Goal: Task Accomplishment & Management: Manage account settings

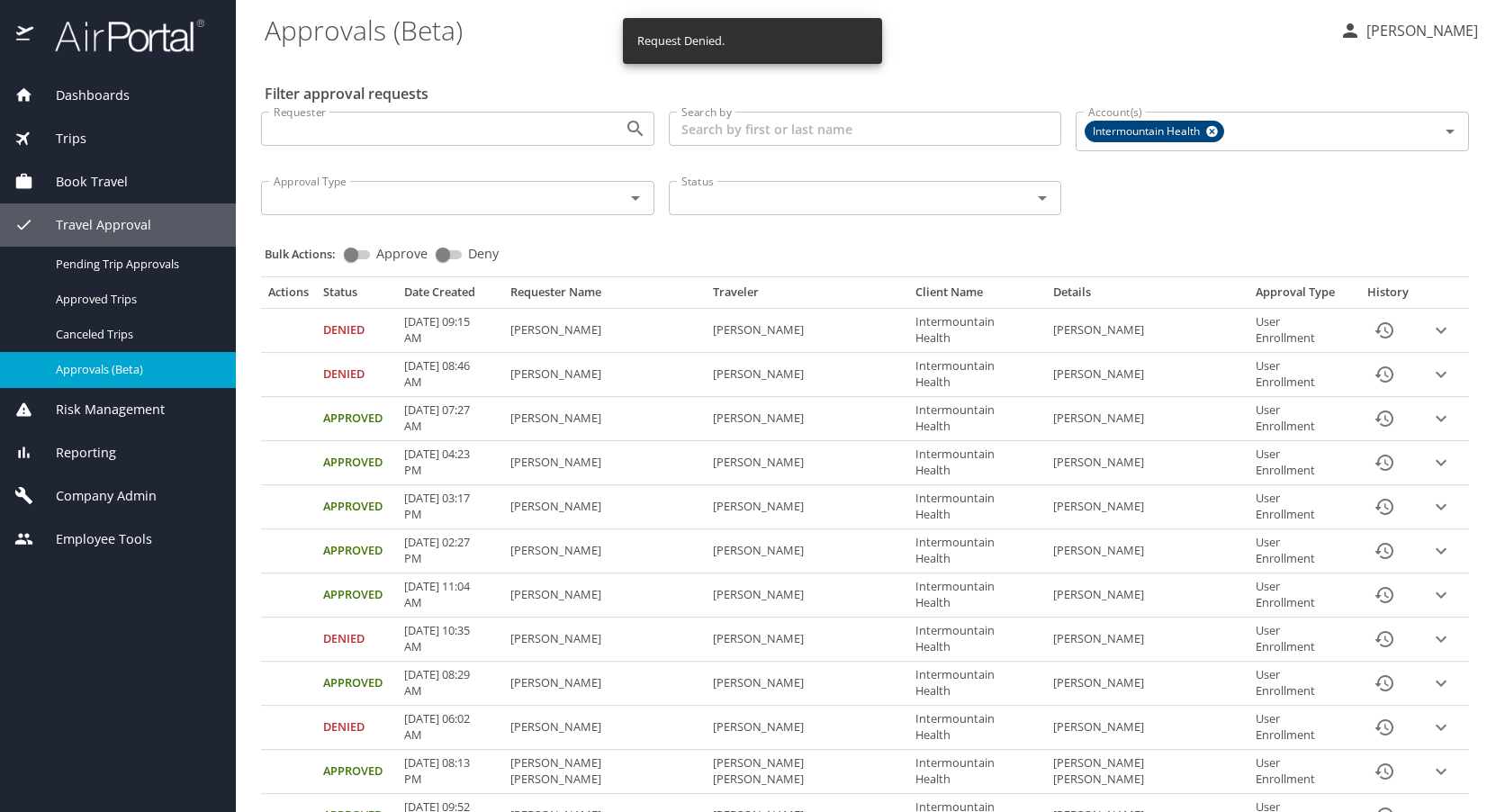
click at [113, 491] on span "Company Admin" at bounding box center [94, 495] width 123 height 19
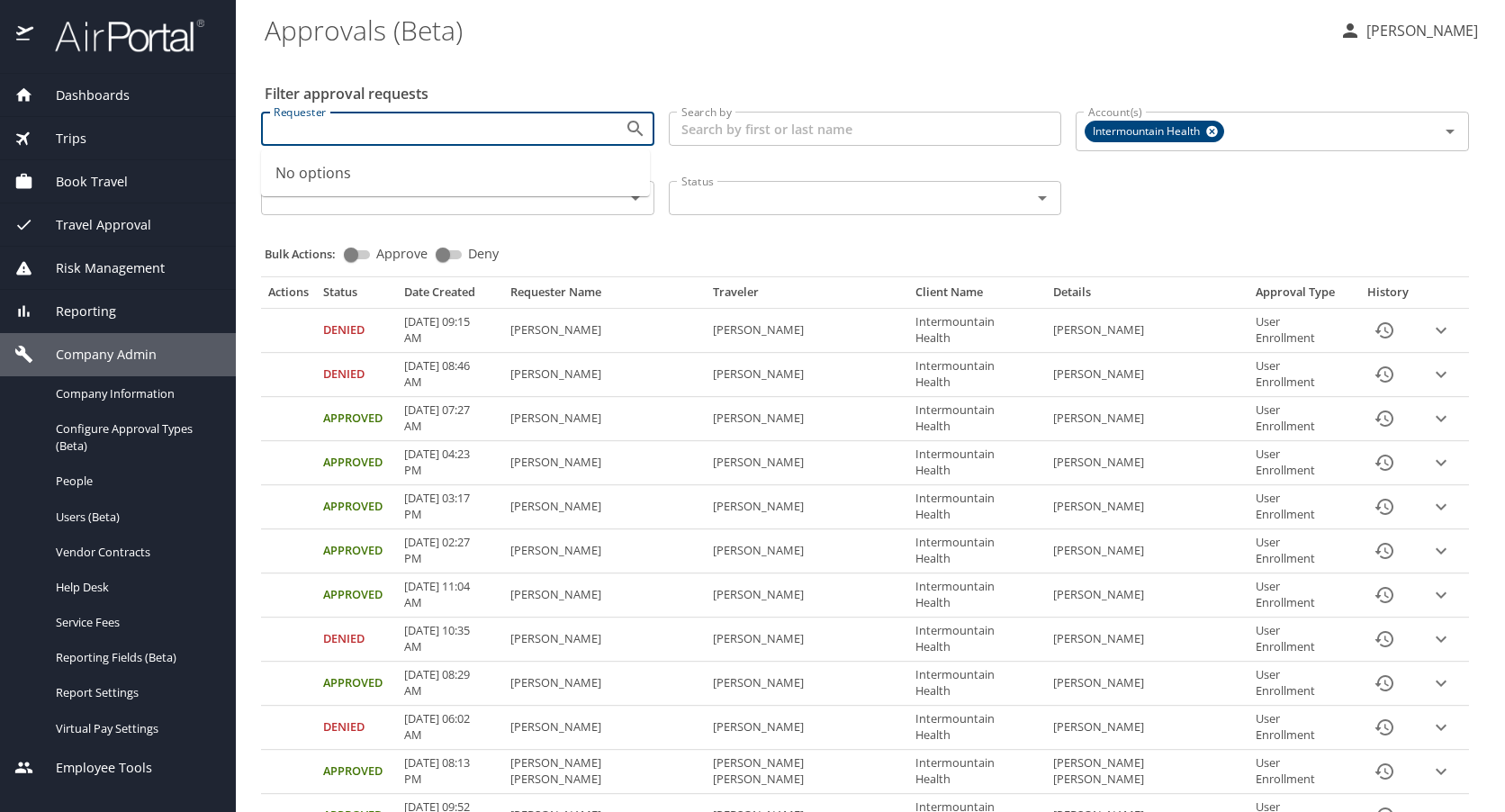
click at [407, 131] on input "Requester" at bounding box center [431, 128] width 330 height 23
type input "JOHN robison"
click at [837, 61] on div "Filter approval requests Requester Requester Search by Search by Account(s) Int…" at bounding box center [869, 761] width 1211 height 1409
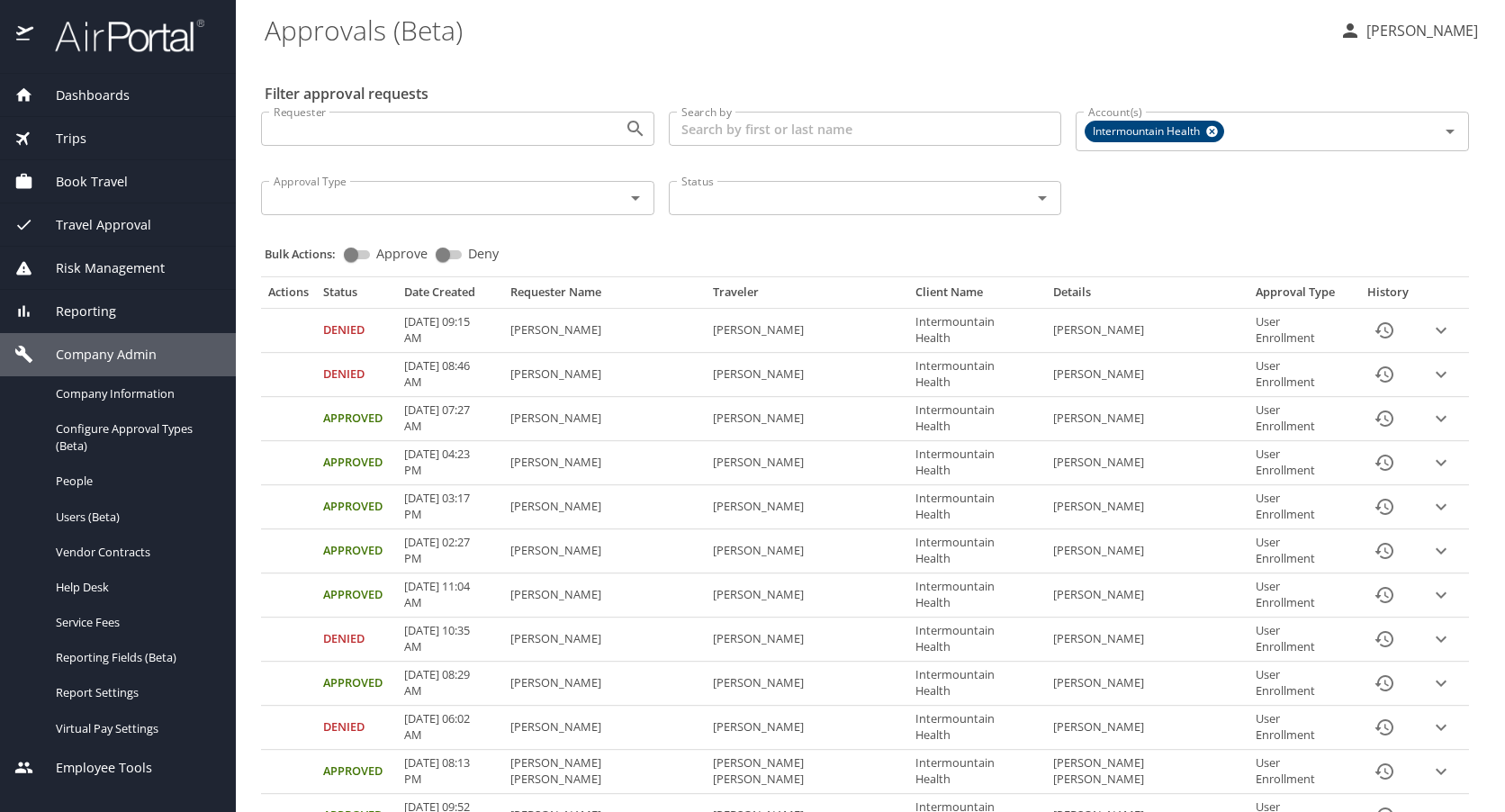
click at [392, 121] on input "Requester" at bounding box center [431, 128] width 330 height 23
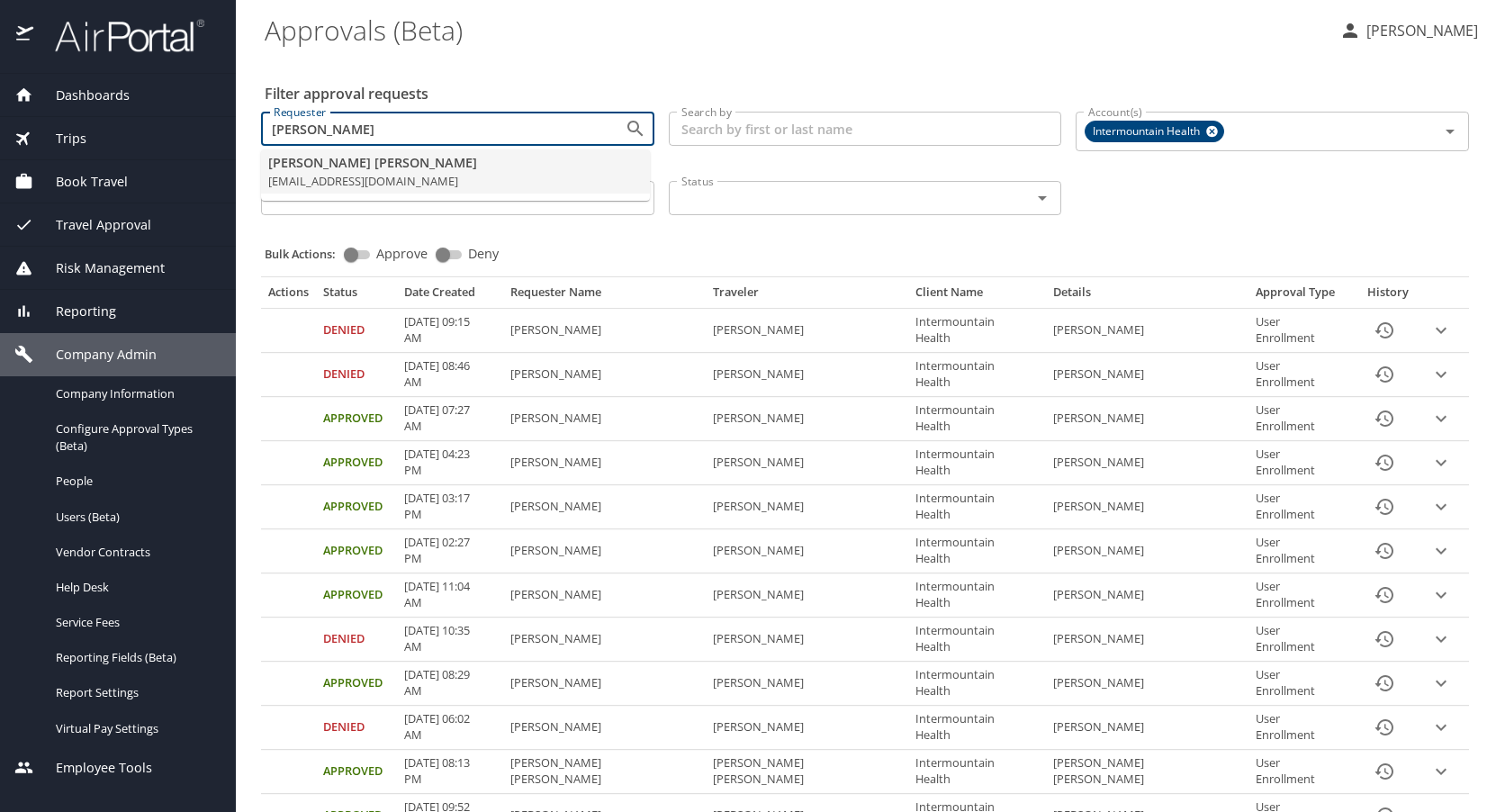
type input "john robison"
click at [740, 55] on \(Beta\) "Approvals (Beta)" at bounding box center [795, 30] width 1061 height 55
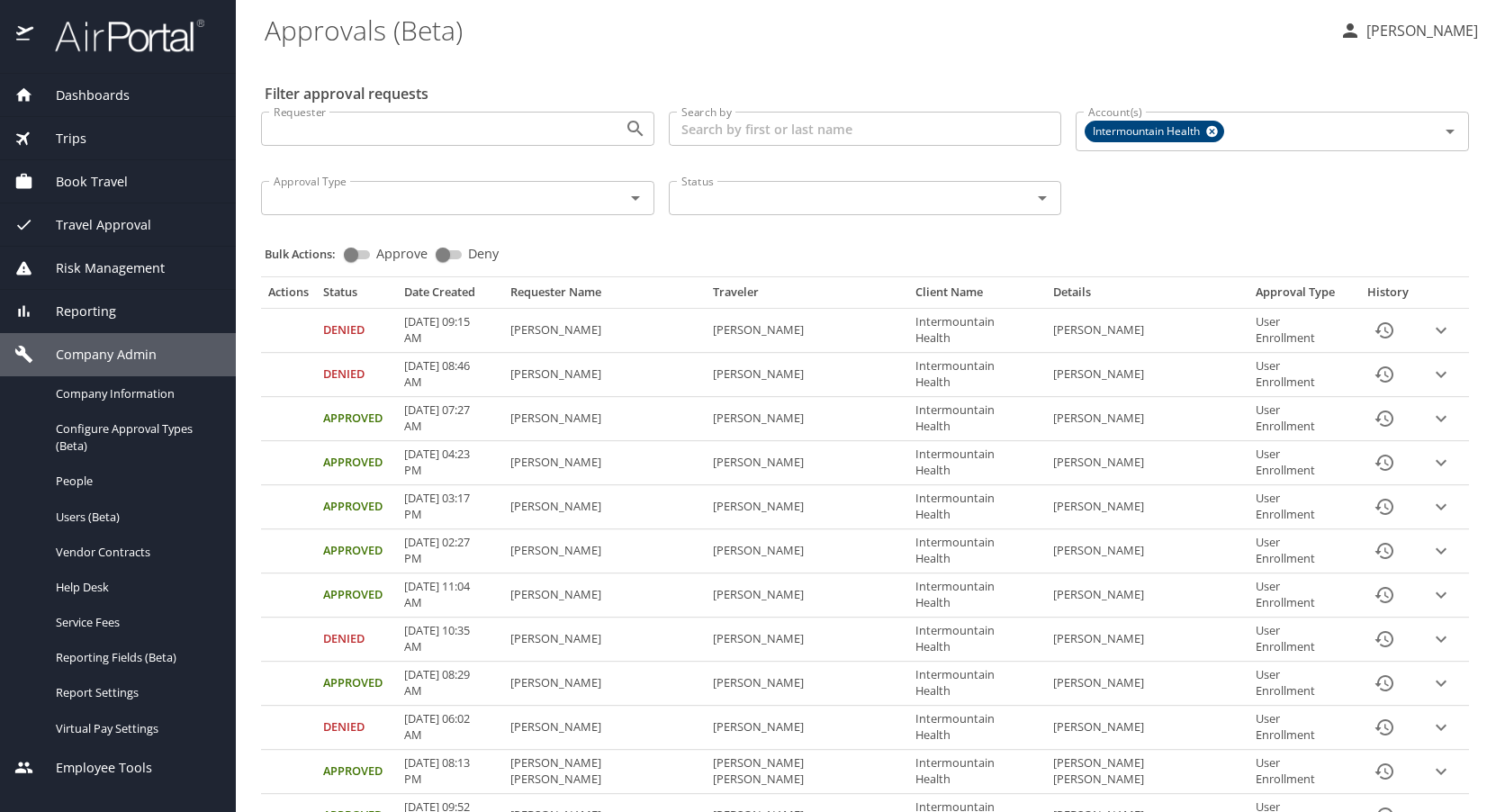
click at [84, 175] on span "Book Travel" at bounding box center [80, 181] width 94 height 19
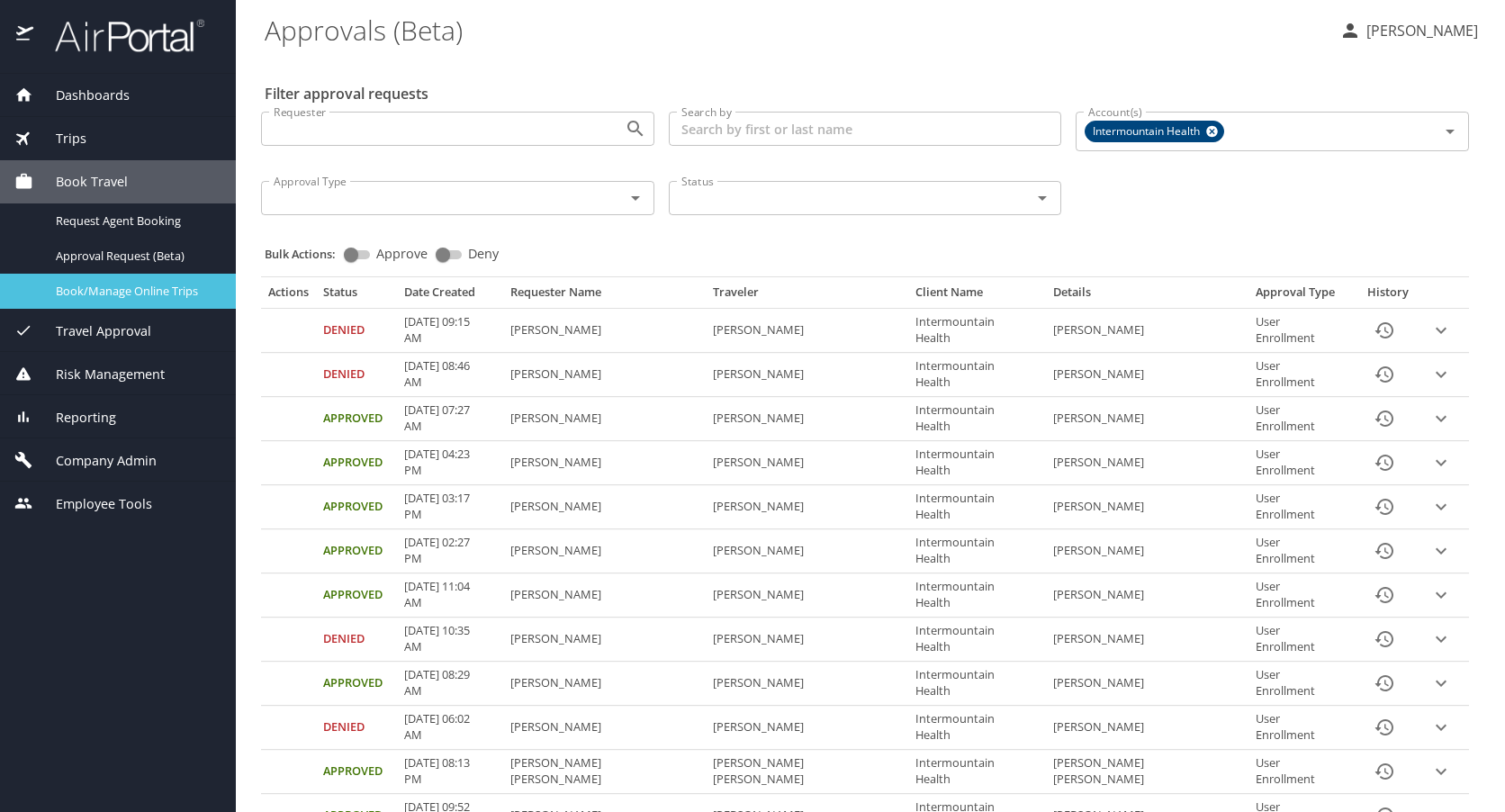
click at [91, 283] on span "Book/Manage Online Trips" at bounding box center [134, 291] width 158 height 18
click at [91, 327] on span "Travel Approval" at bounding box center [92, 331] width 118 height 19
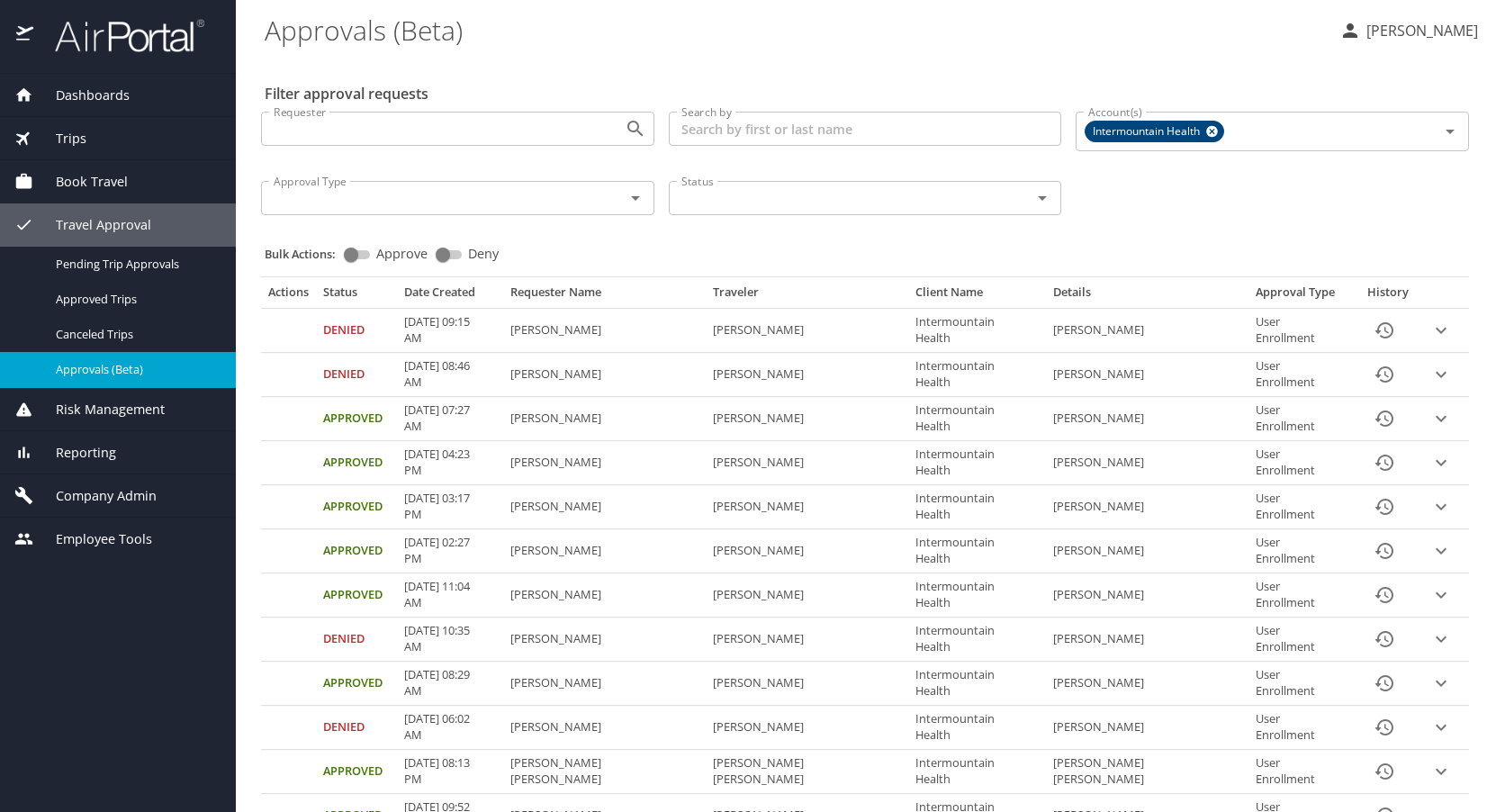
click at [77, 487] on span "Company Admin" at bounding box center [94, 495] width 123 height 19
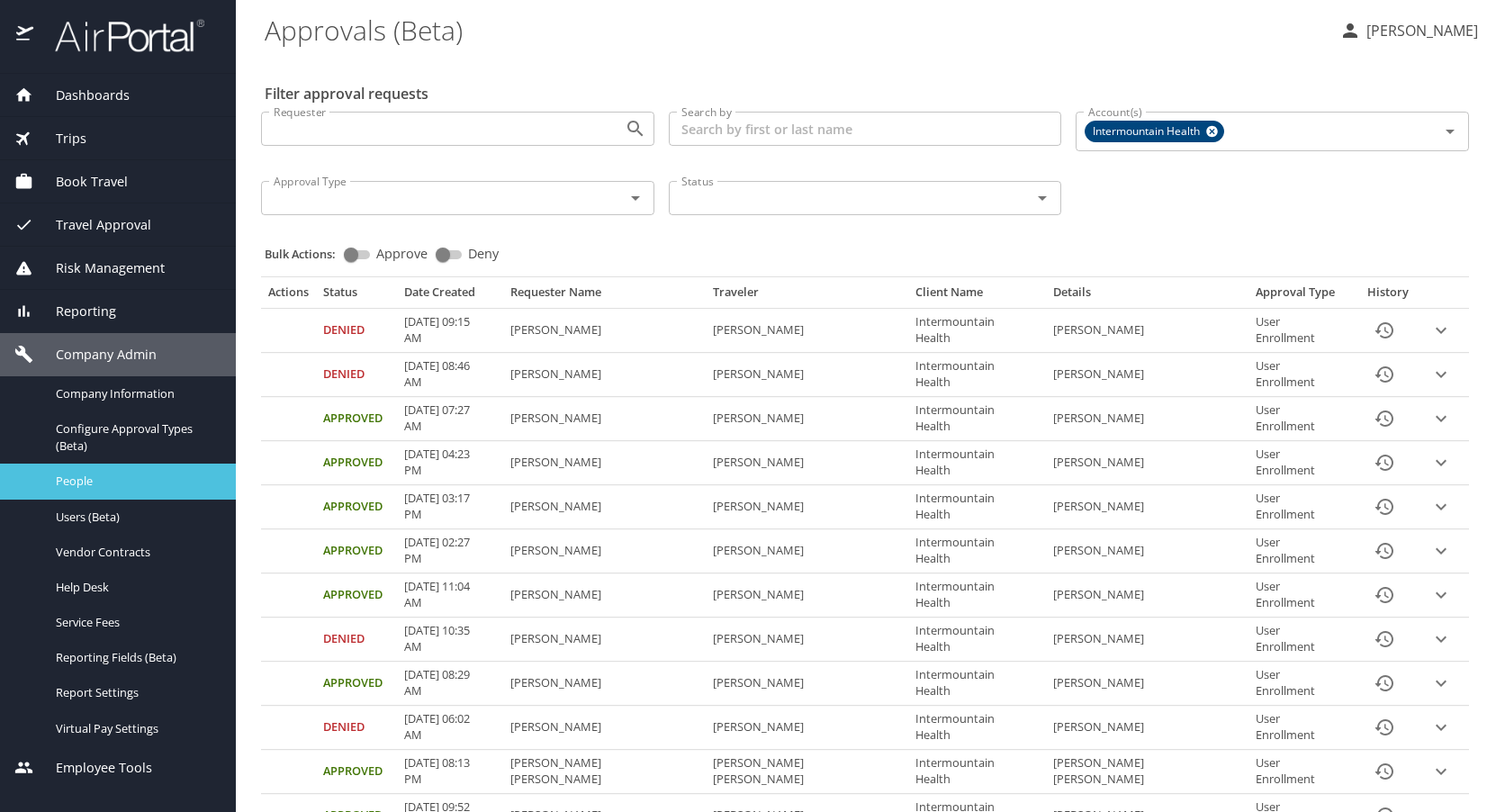
click at [91, 479] on span "People" at bounding box center [134, 480] width 158 height 18
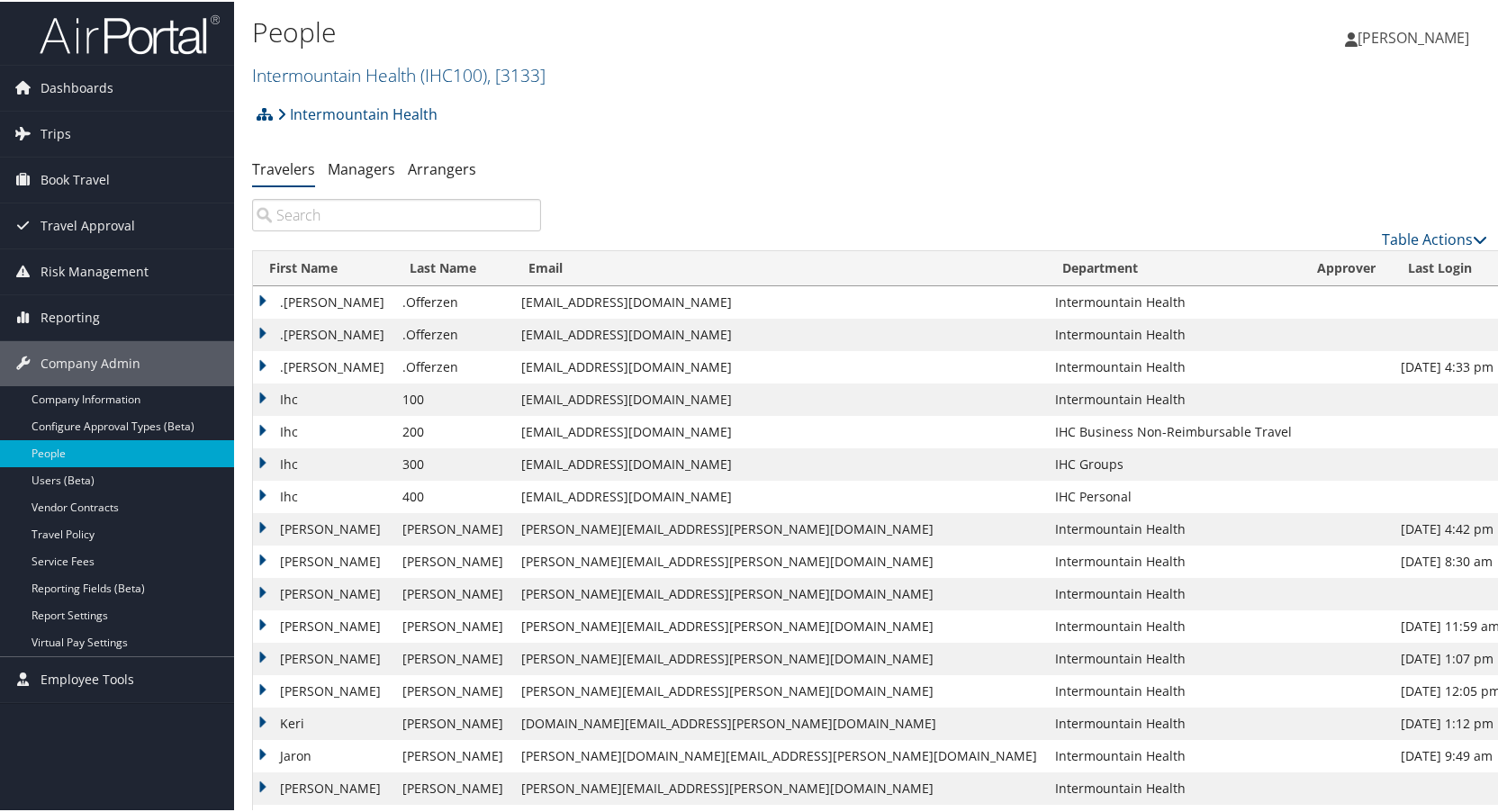
click at [321, 214] on input "search" at bounding box center [396, 212] width 289 height 32
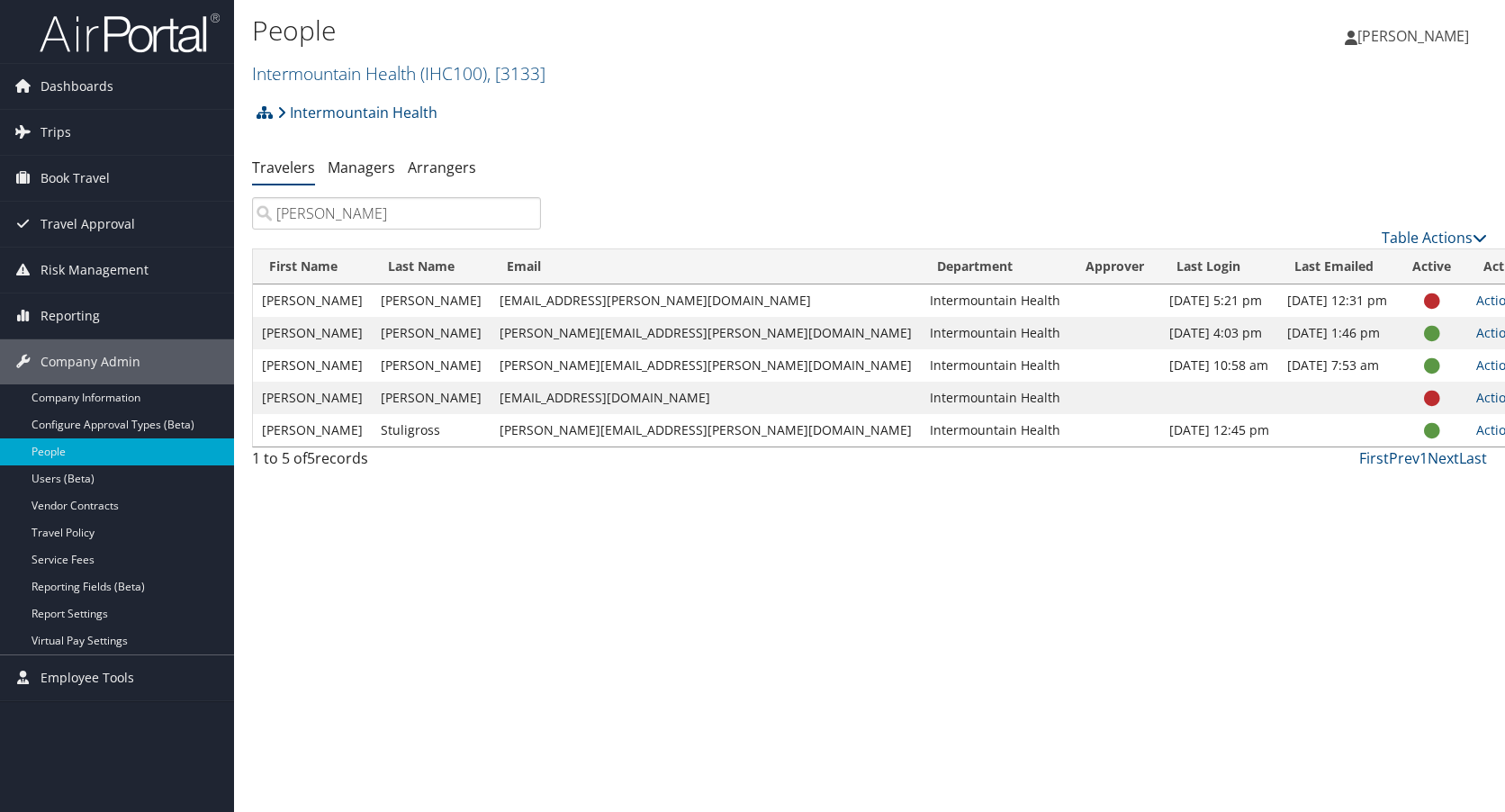
type input "[PERSON_NAME]"
click at [801, 128] on div "Intermountain Health Account Structure Intermountain Health (IHC100) × Create C…" at bounding box center [869, 118] width 1235 height 49
click at [804, 125] on div "Intermountain Health Account Structure Intermountain Health (IHC100) × Create C…" at bounding box center [869, 118] width 1235 height 49
